Goal: Entertainment & Leisure: Consume media (video, audio)

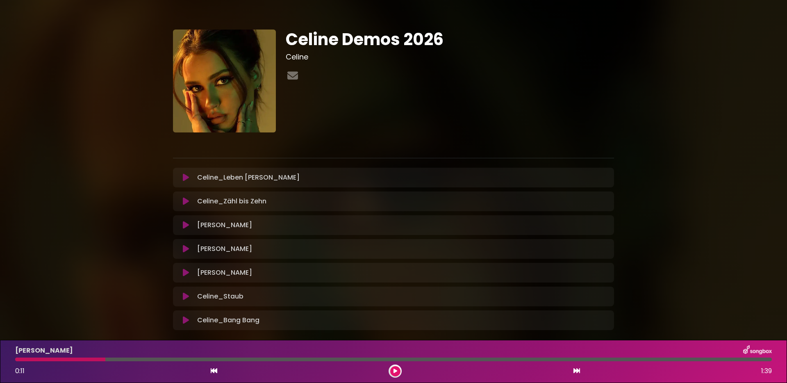
scroll to position [42, 0]
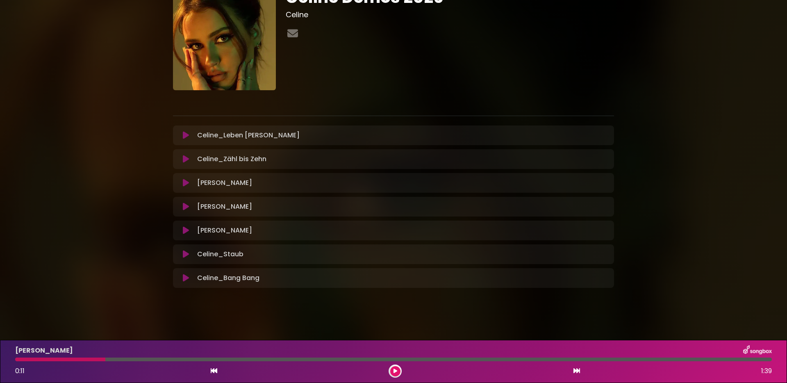
click at [382, 50] on div "Celine Demos 2026 Celine" at bounding box center [450, 38] width 338 height 103
click at [185, 136] on icon at bounding box center [186, 135] width 6 height 8
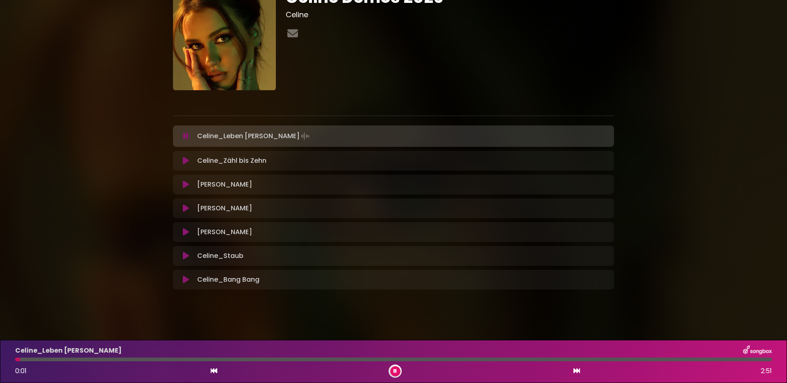
click at [185, 136] on icon at bounding box center [185, 136] width 5 height 8
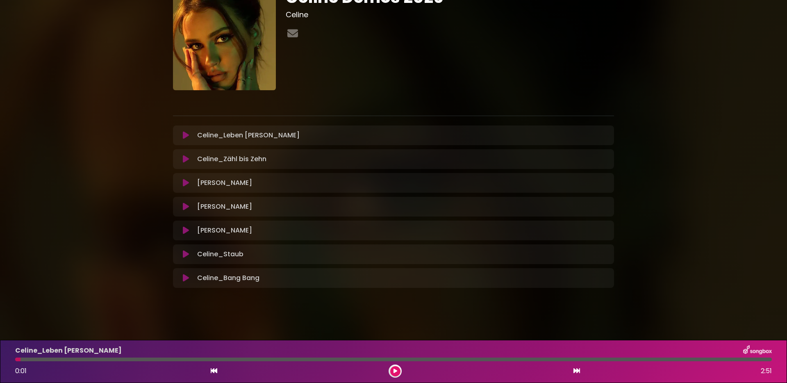
click at [392, 371] on button at bounding box center [395, 371] width 10 height 10
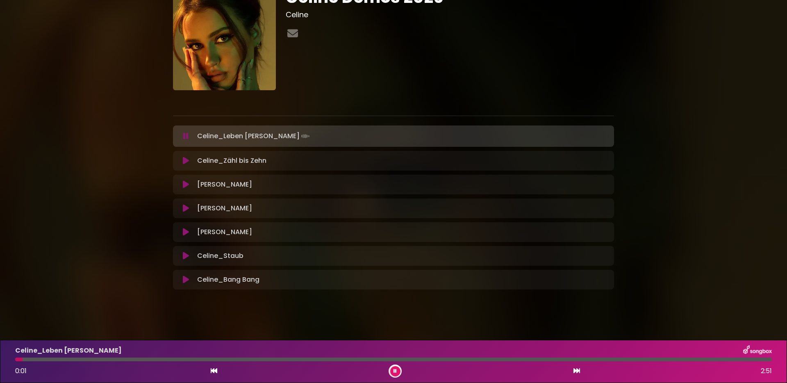
click at [392, 371] on button at bounding box center [395, 371] width 10 height 10
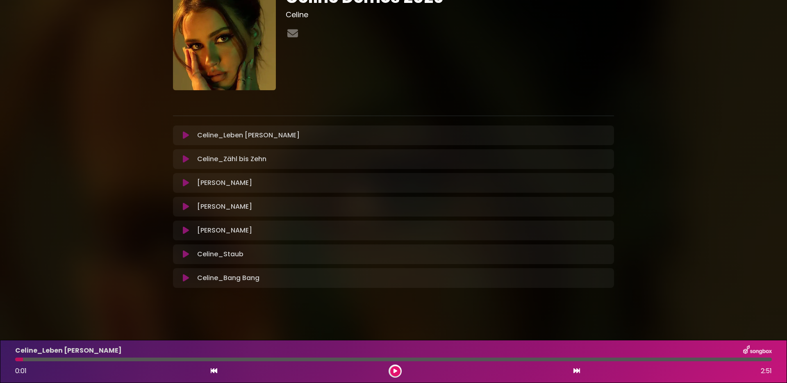
click at [395, 369] on icon at bounding box center [396, 371] width 4 height 5
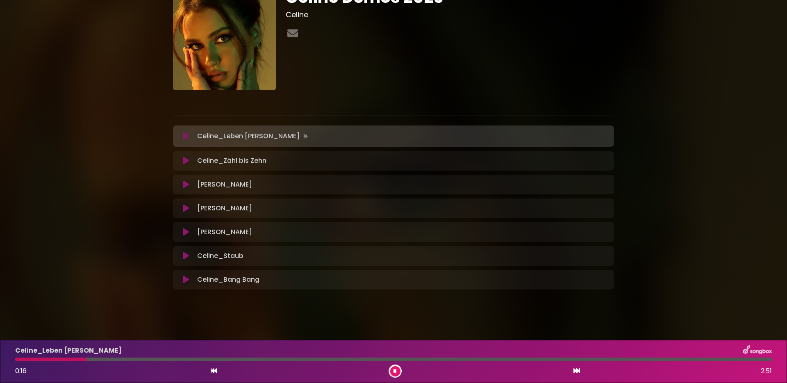
click at [395, 367] on button at bounding box center [395, 371] width 10 height 10
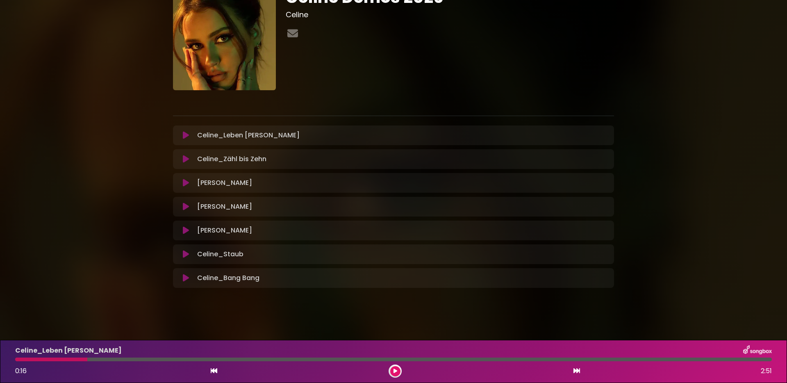
click at [749, 138] on div "Celine Demos 2026 Celine" at bounding box center [393, 135] width 787 height 334
click at [398, 369] on button at bounding box center [395, 371] width 10 height 10
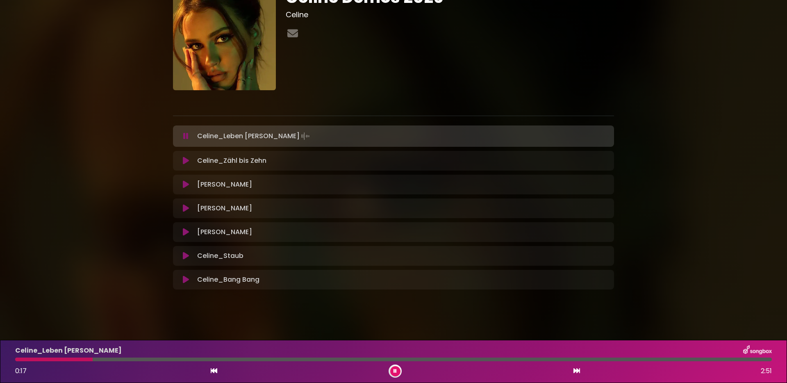
click at [394, 374] on button at bounding box center [395, 371] width 10 height 10
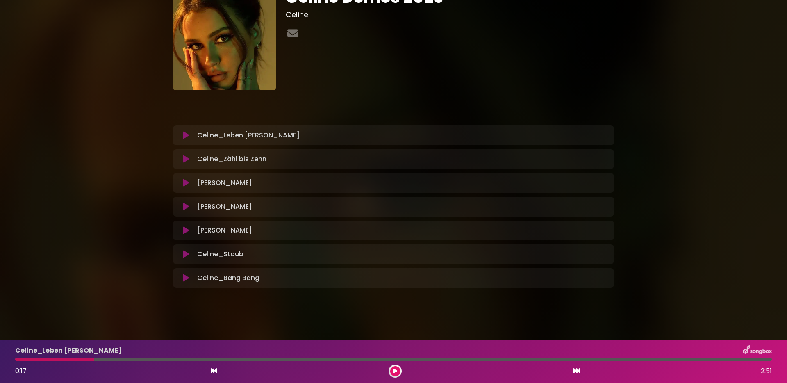
click at [404, 332] on body "× Celine Demos 2026 Celine ×" at bounding box center [393, 191] width 787 height 383
click at [393, 369] on button at bounding box center [395, 371] width 10 height 10
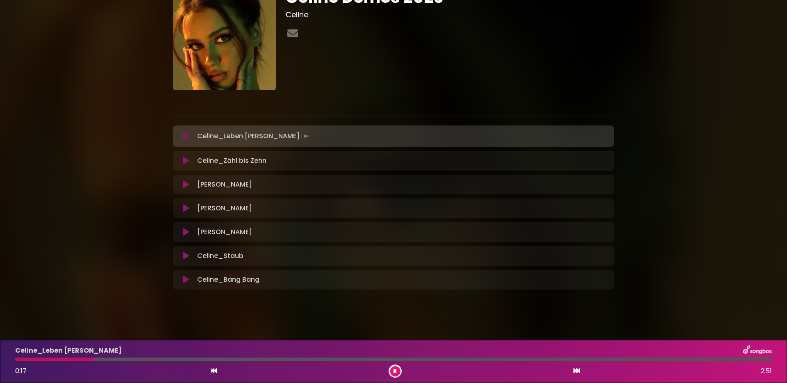
click at [393, 369] on button at bounding box center [395, 371] width 10 height 10
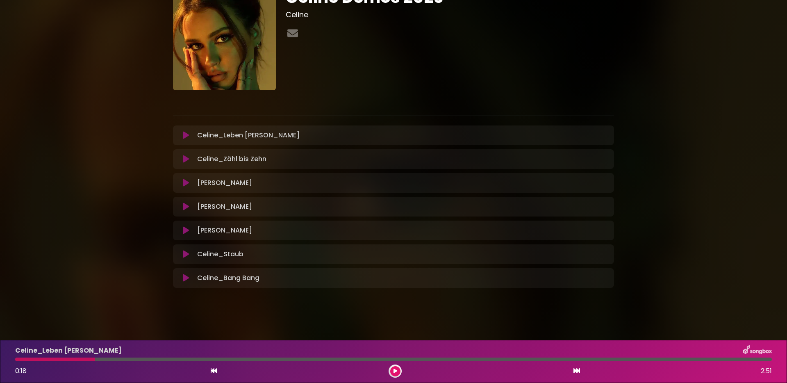
click at [392, 369] on button at bounding box center [395, 371] width 10 height 10
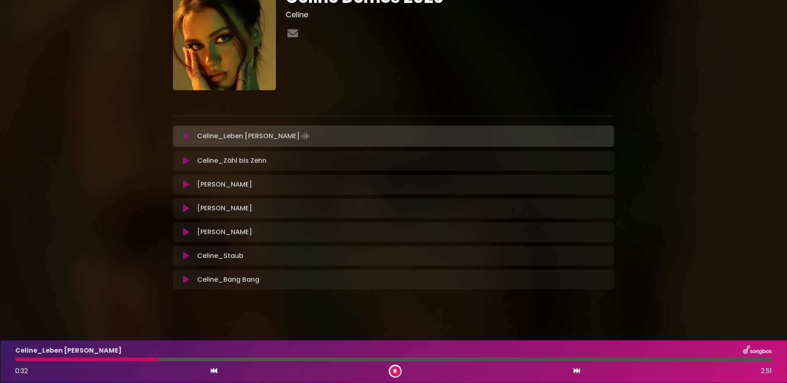
click at [668, 57] on div "Celine Demos 2026 Celine" at bounding box center [393, 136] width 787 height 336
click at [701, 110] on div "Celine Demos 2026 Celine" at bounding box center [393, 136] width 787 height 336
click at [633, 81] on div "Celine Demos 2026 Celine" at bounding box center [393, 136] width 541 height 336
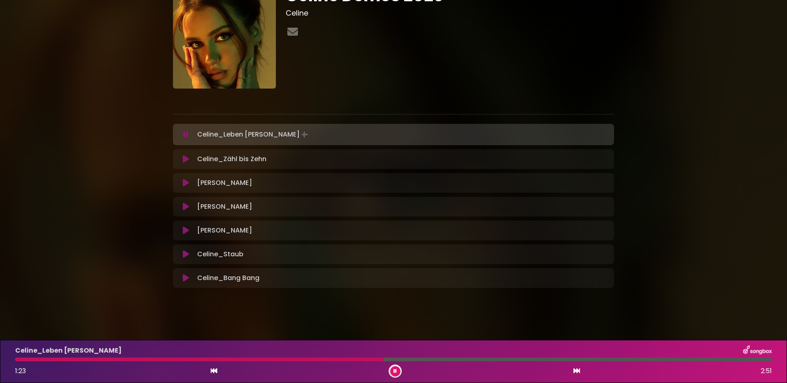
click at [70, 148] on div "Celine Demos 2026 Celine" at bounding box center [393, 134] width 787 height 336
click at [160, 160] on div "Celine Demos 2026 Celine" at bounding box center [393, 134] width 541 height 336
click at [184, 159] on icon at bounding box center [186, 159] width 6 height 8
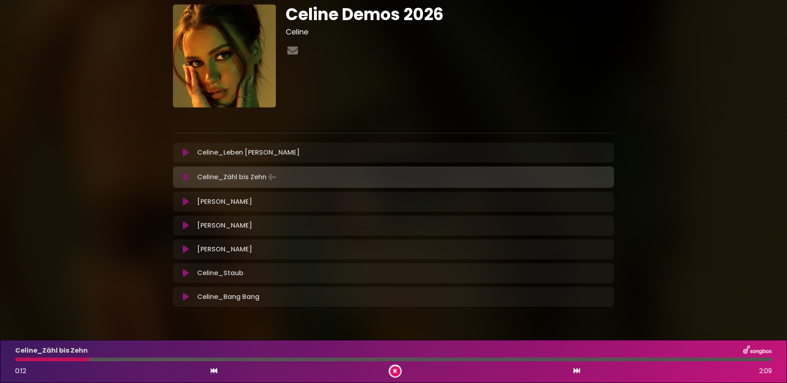
scroll to position [23, 0]
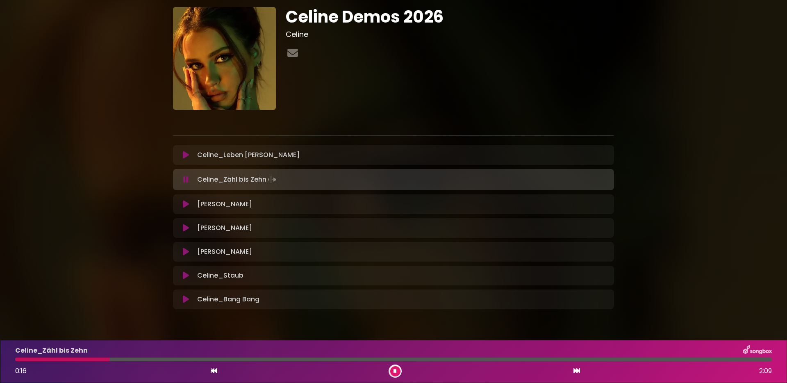
click at [701, 110] on div "Celine Demos 2026 Celine" at bounding box center [393, 155] width 787 height 336
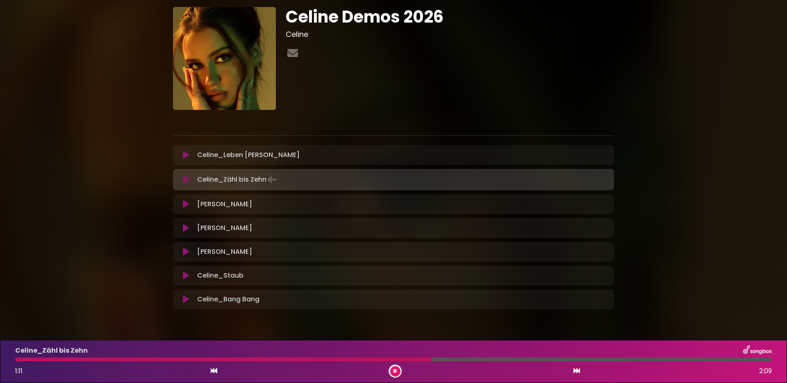
click at [399, 368] on button at bounding box center [395, 371] width 10 height 10
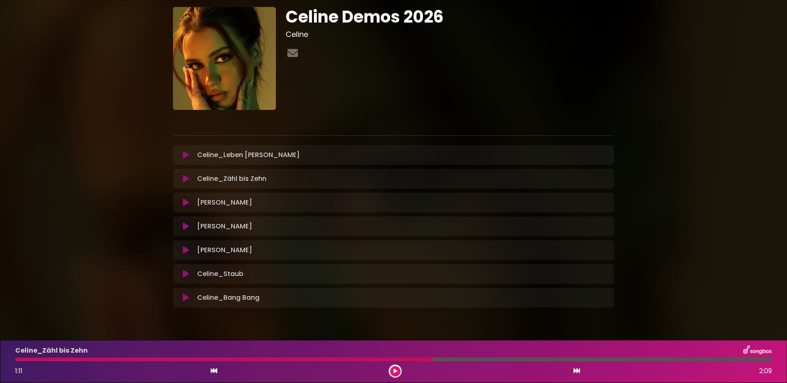
click at [185, 199] on icon at bounding box center [186, 203] width 6 height 8
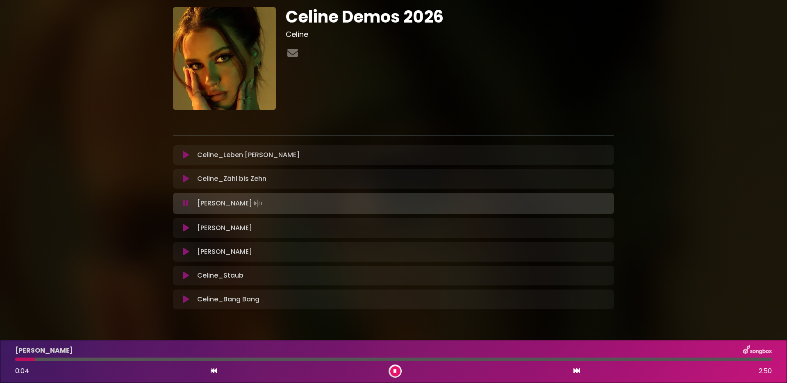
click at [185, 199] on icon at bounding box center [185, 203] width 5 height 8
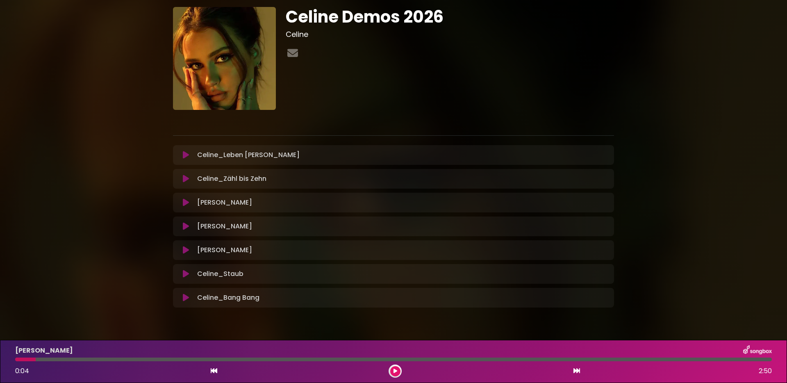
click at [185, 199] on icon at bounding box center [186, 203] width 6 height 8
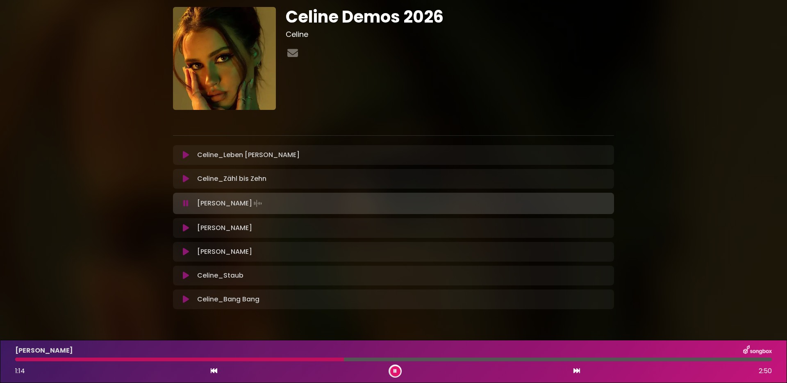
click at [151, 235] on div "Celine Demos 2026 Celine" at bounding box center [393, 155] width 541 height 336
click at [185, 228] on icon at bounding box center [186, 228] width 6 height 8
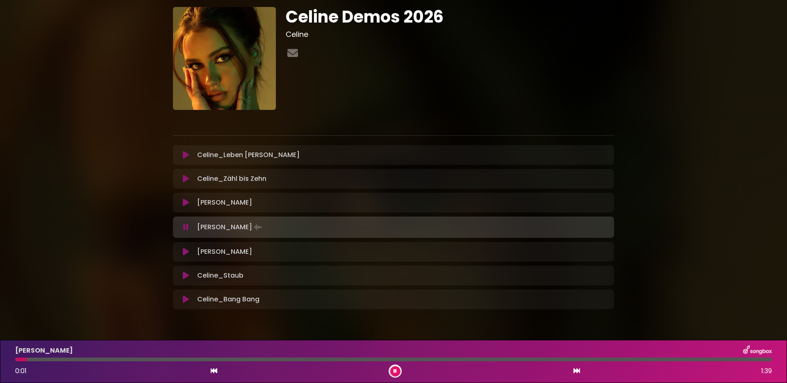
click at [107, 360] on div at bounding box center [393, 360] width 757 height 4
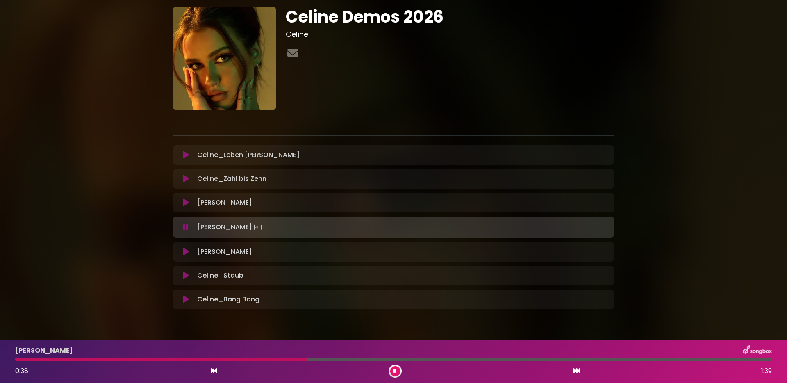
click at [485, 116] on div at bounding box center [393, 118] width 451 height 16
click at [129, 245] on div "Celine Demos 2026 Celine" at bounding box center [393, 155] width 541 height 336
click at [185, 251] on icon at bounding box center [186, 252] width 6 height 8
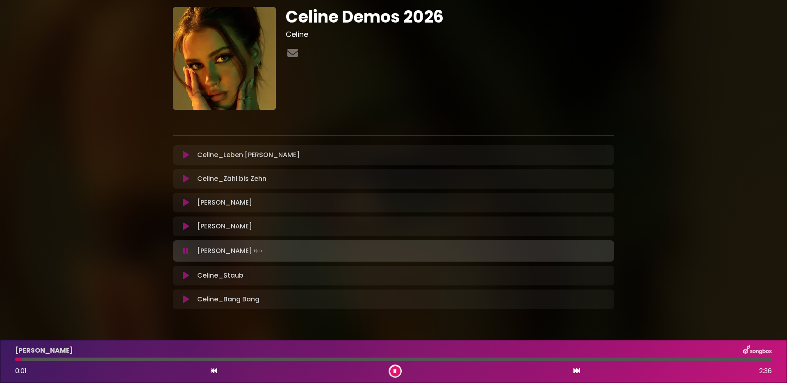
click at [153, 360] on div at bounding box center [393, 360] width 757 height 4
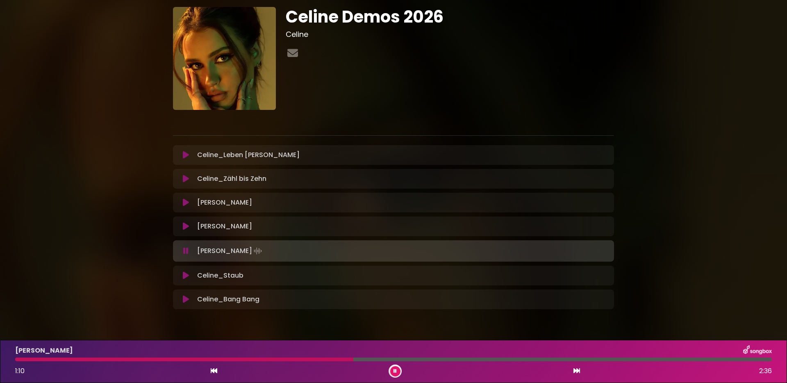
click at [188, 273] on icon at bounding box center [186, 276] width 6 height 8
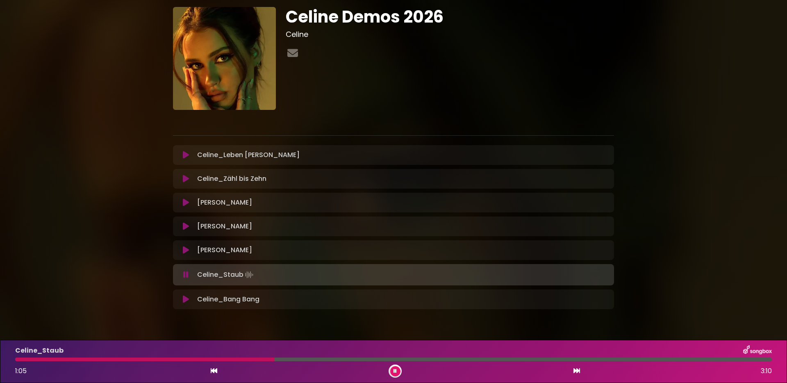
scroll to position [0, 0]
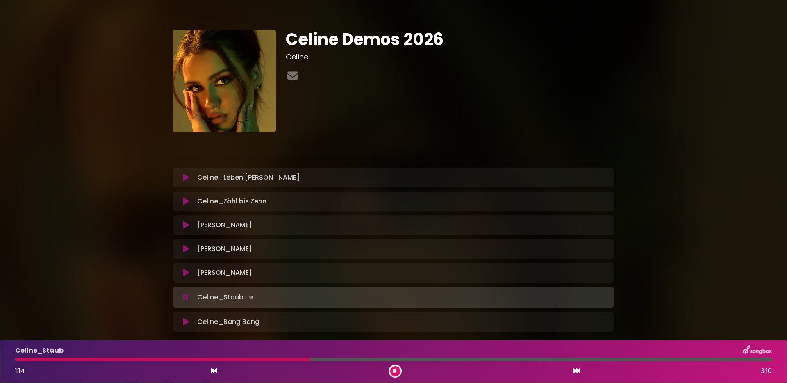
click at [358, 360] on div at bounding box center [393, 360] width 757 height 4
click at [189, 318] on button at bounding box center [186, 322] width 16 height 8
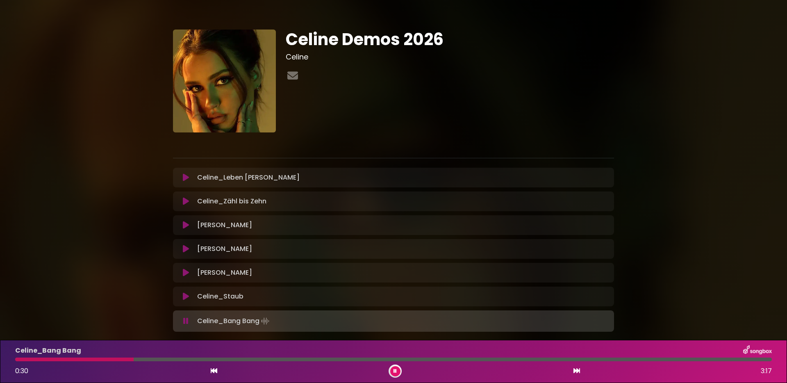
click at [80, 249] on div "Celine Demos 2026 Celine" at bounding box center [393, 178] width 787 height 336
click at [397, 374] on button at bounding box center [395, 371] width 10 height 10
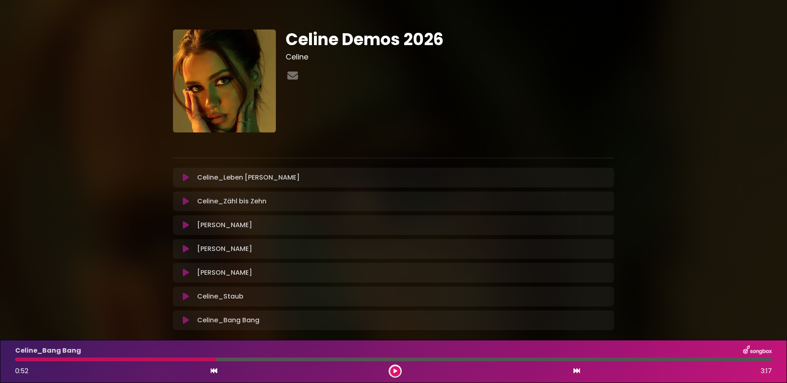
click at [180, 203] on button at bounding box center [186, 201] width 16 height 8
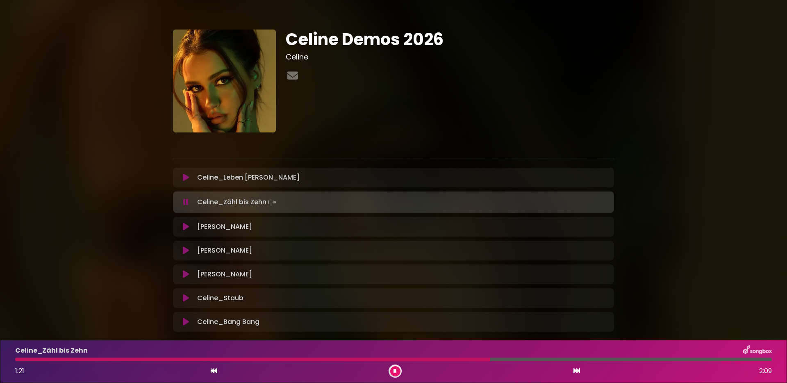
click at [394, 373] on icon at bounding box center [395, 371] width 3 height 5
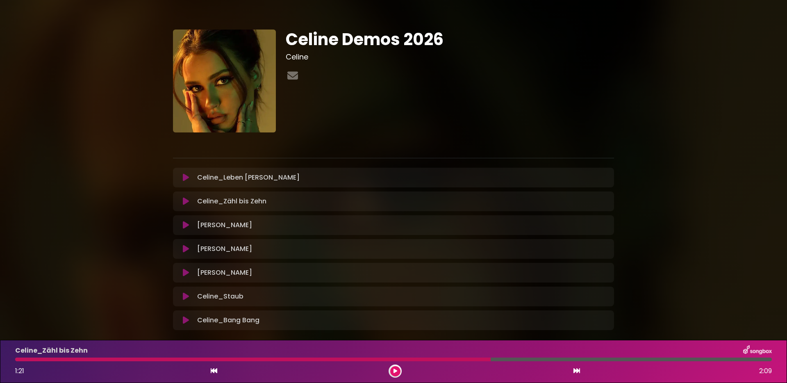
scroll to position [42, 0]
